Goal: Entertainment & Leisure: Consume media (video, audio)

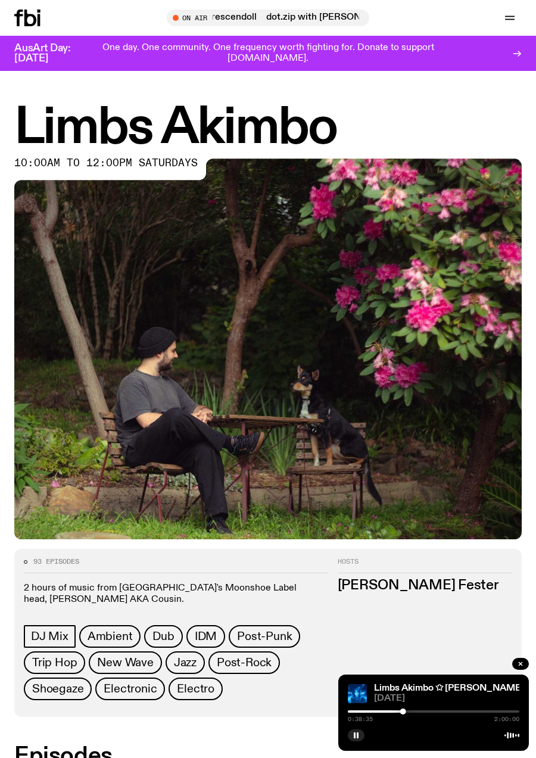
scroll to position [323, 0]
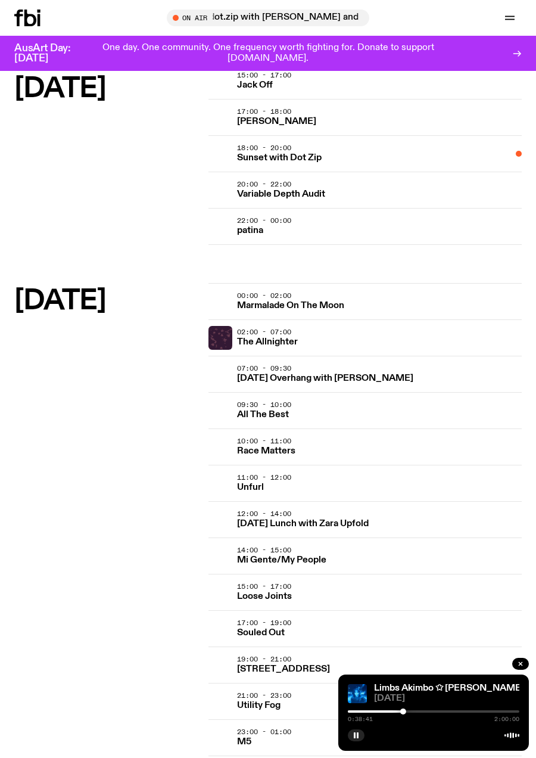
scroll to position [2304, 0]
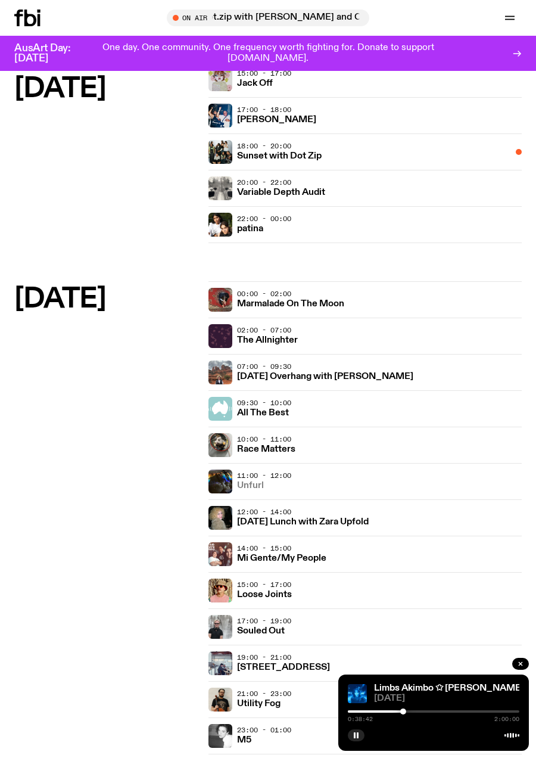
click at [254, 480] on link "Unfurl" at bounding box center [250, 484] width 27 height 11
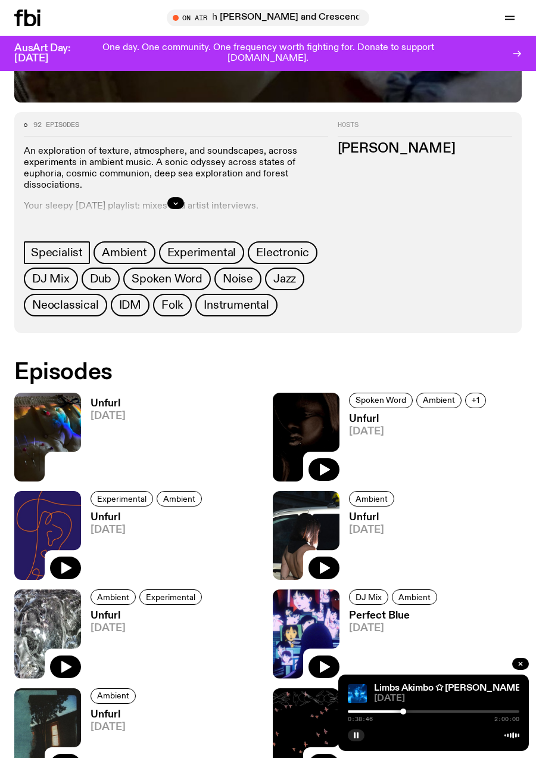
scroll to position [437, 0]
click at [44, 431] on img at bounding box center [47, 437] width 67 height 89
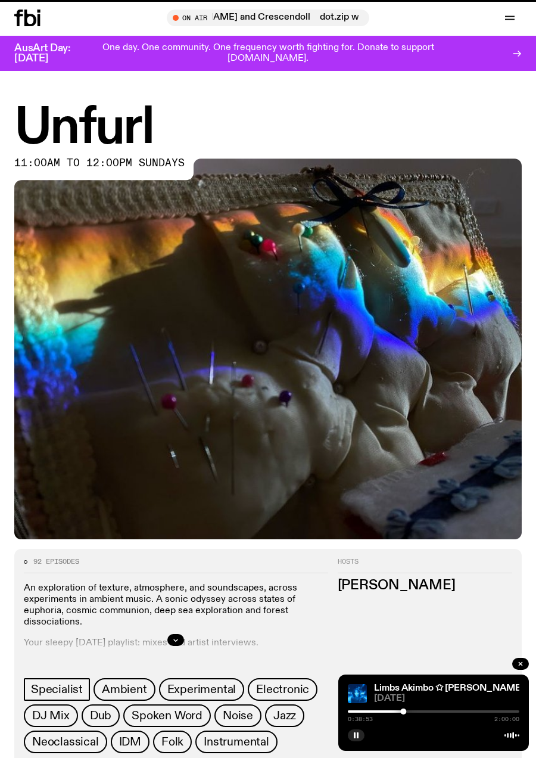
scroll to position [437, 0]
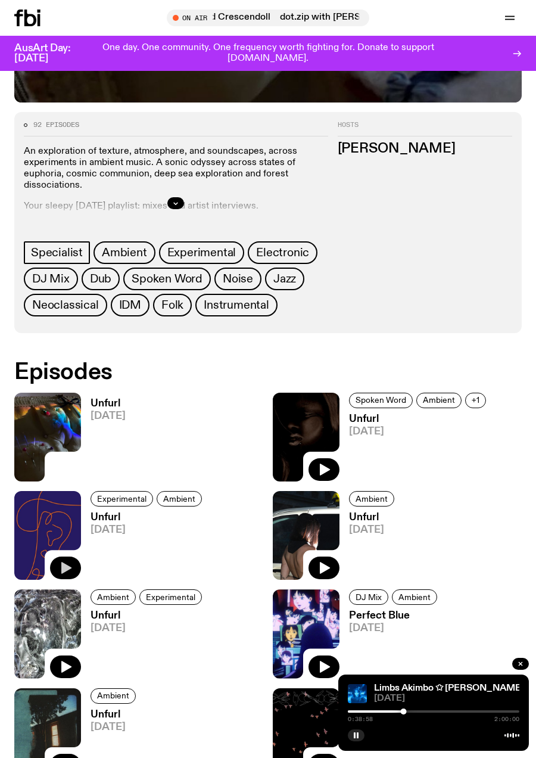
click at [65, 567] on icon "button" at bounding box center [66, 568] width 10 height 12
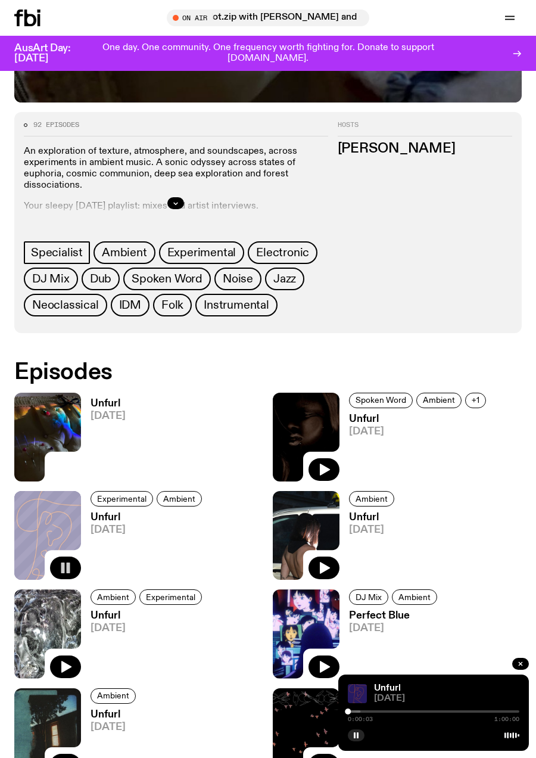
click at [353, 711] on div at bounding box center [275, 711] width 172 height 2
